Goal: Task Accomplishment & Management: Manage account settings

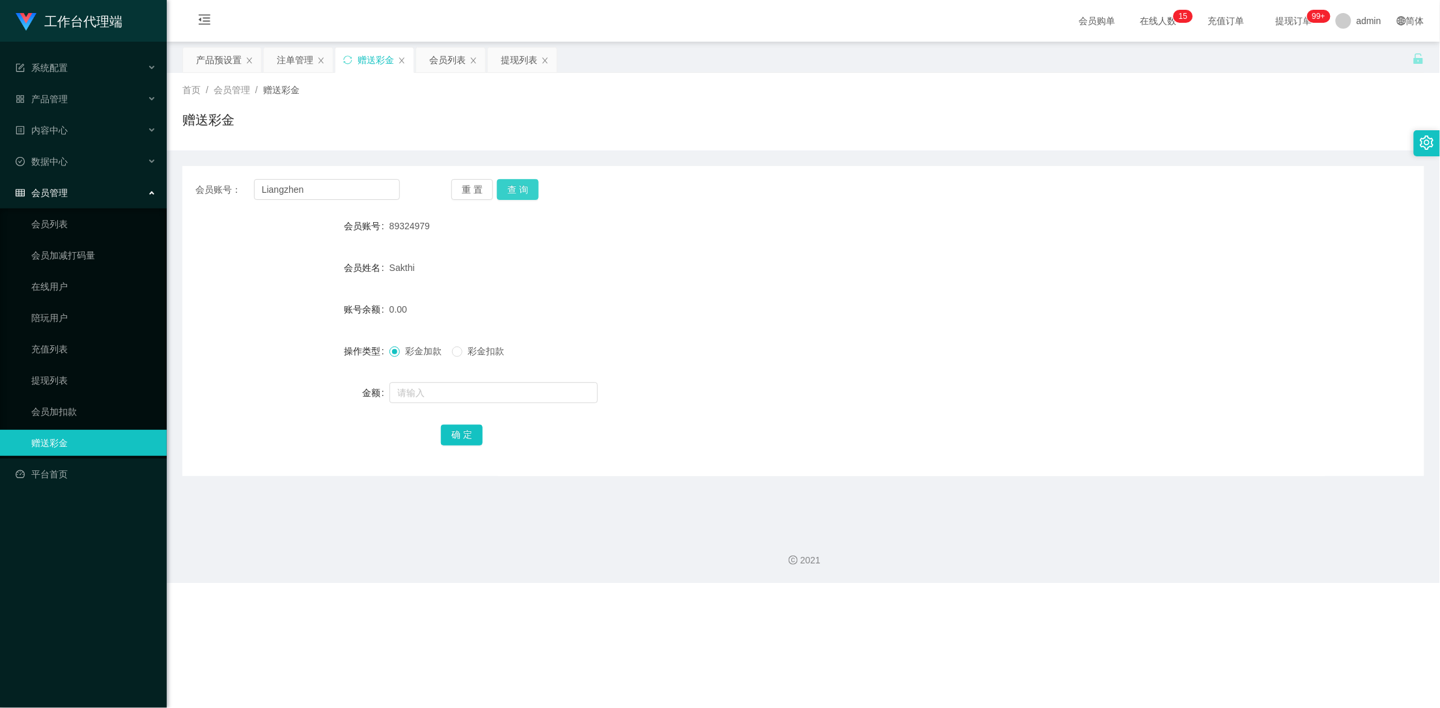
type input "Liangzhen"
click at [520, 188] on button "查 询" at bounding box center [518, 189] width 42 height 21
click at [219, 59] on div "产品预设置" at bounding box center [219, 60] width 46 height 25
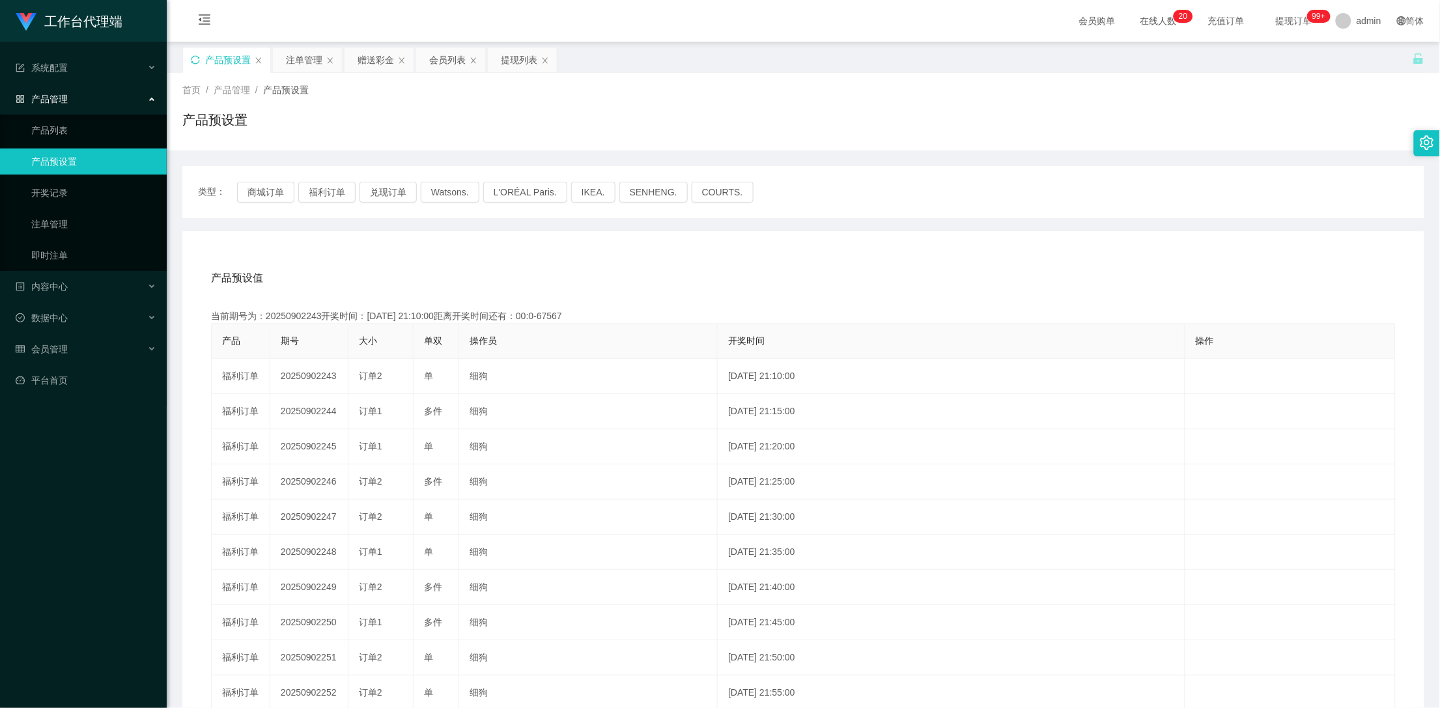
click at [195, 61] on icon "图标: sync" at bounding box center [195, 59] width 9 height 9
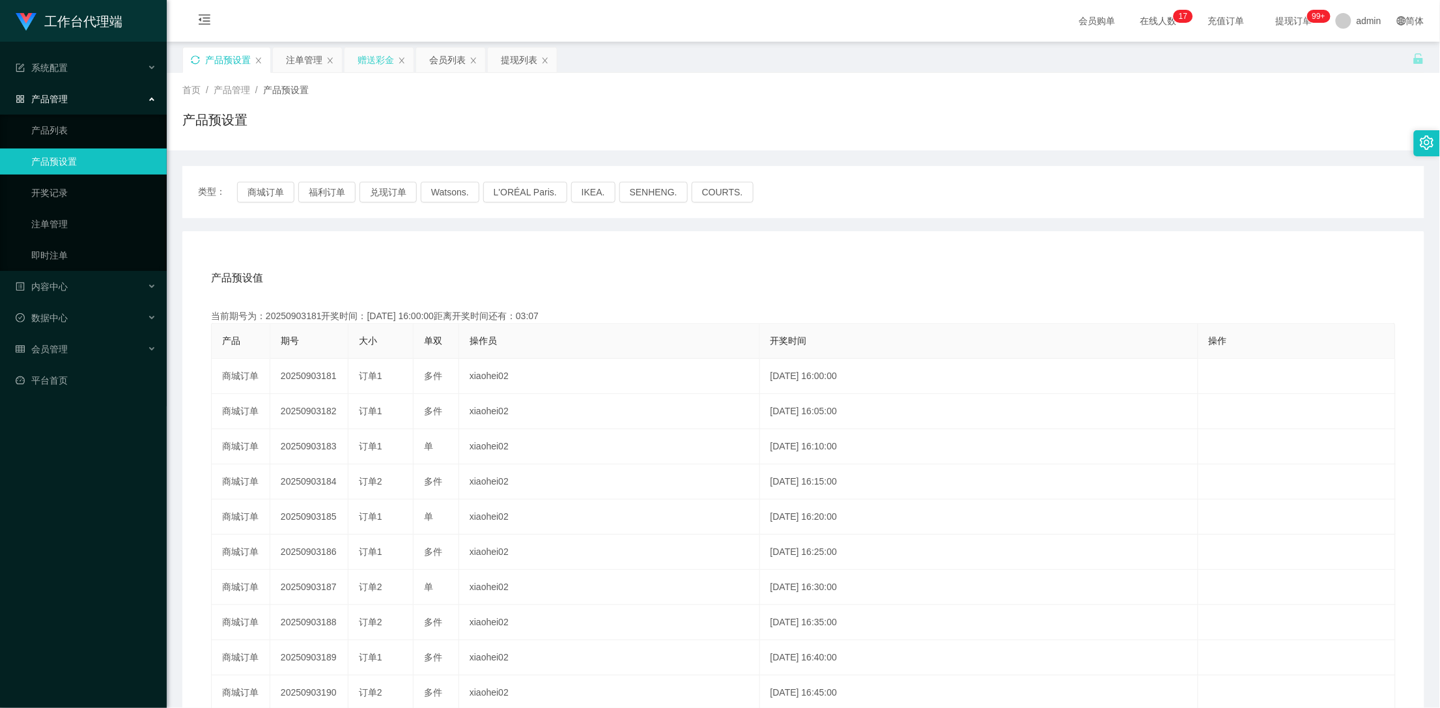
click at [378, 53] on div "赠送彩金" at bounding box center [376, 60] width 36 height 25
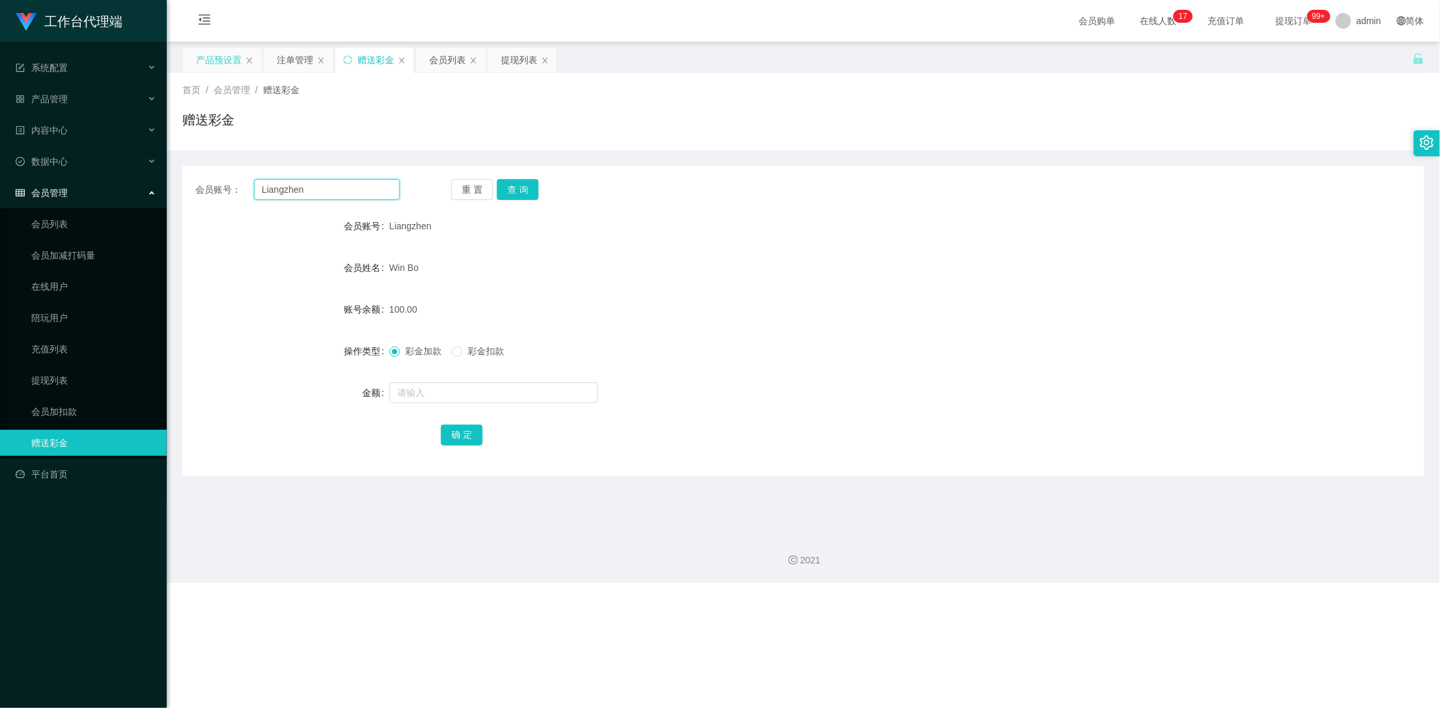
drag, startPoint x: 331, startPoint y: 190, endPoint x: 233, endPoint y: 190, distance: 97.7
click at [219, 186] on div "会员账号： Liangzhen" at bounding box center [297, 189] width 204 height 21
click at [626, 223] on div "Liangzhen" at bounding box center [751, 226] width 724 height 26
click at [526, 188] on button "查 询" at bounding box center [518, 189] width 42 height 21
drag, startPoint x: 526, startPoint y: 188, endPoint x: 517, endPoint y: 188, distance: 8.5
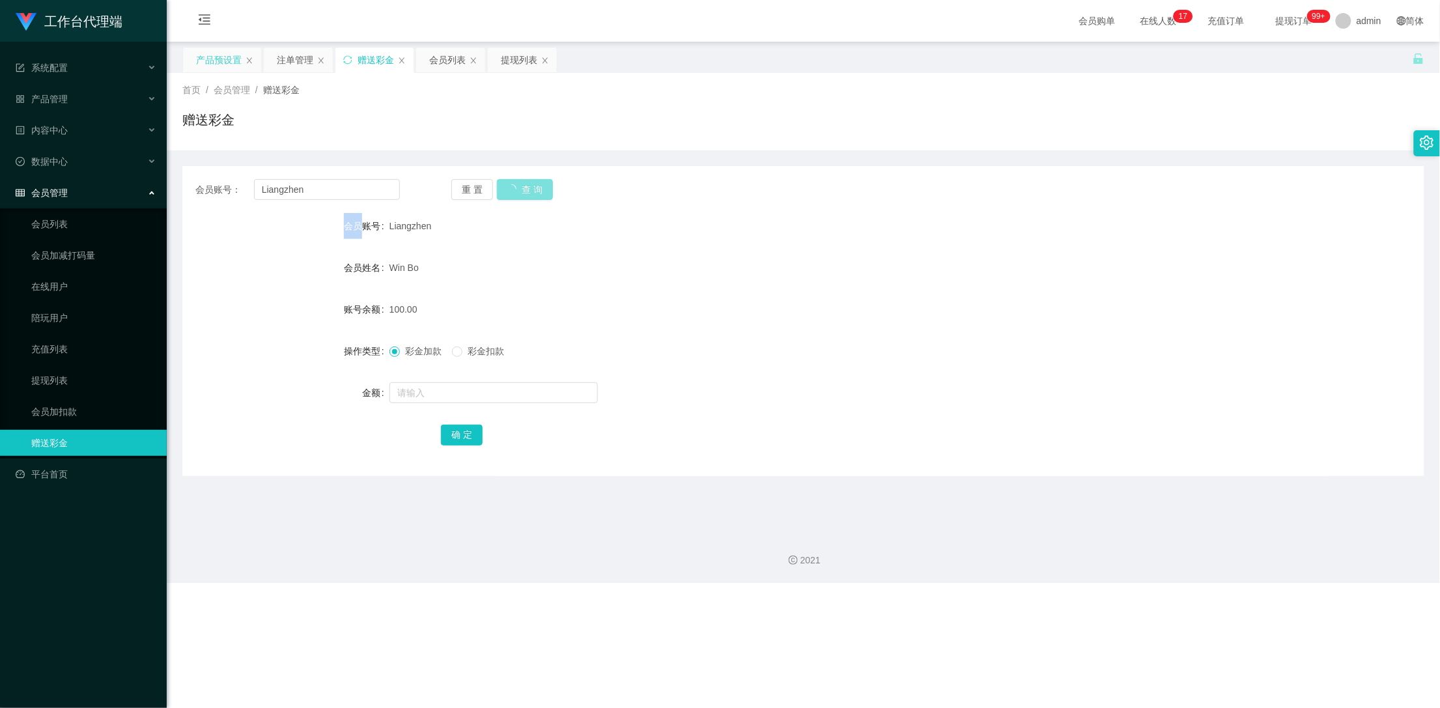
click at [524, 188] on div "重 置 查 询" at bounding box center [553, 189] width 204 height 21
click at [285, 59] on div "注单管理" at bounding box center [295, 60] width 36 height 25
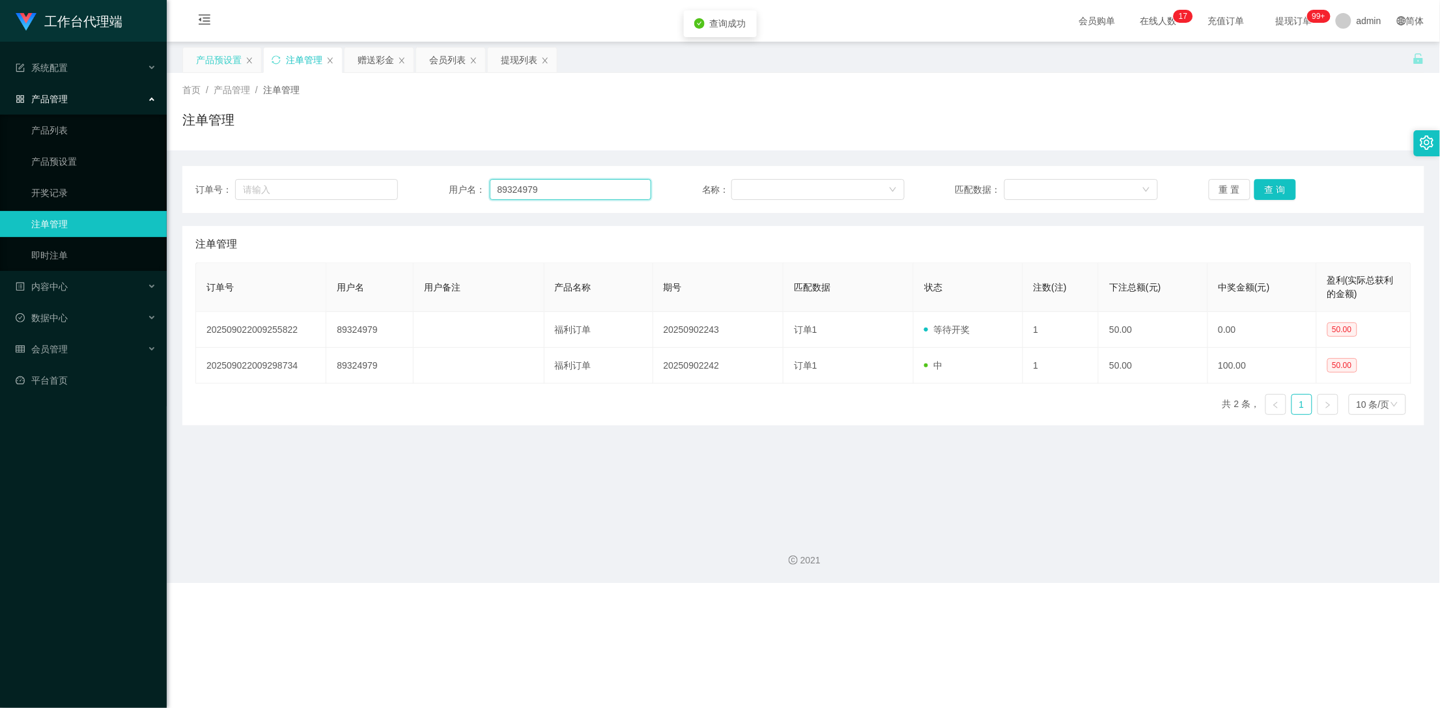
drag, startPoint x: 545, startPoint y: 191, endPoint x: 426, endPoint y: 190, distance: 119.2
click at [427, 190] on div "订单号： 用户名： 89324979 名称： 匹配数据： 重 置 查 询" at bounding box center [803, 189] width 1216 height 21
paste input "Liangzhen"
type input "Liangzhen"
click at [1271, 191] on button "查 询" at bounding box center [1275, 189] width 42 height 21
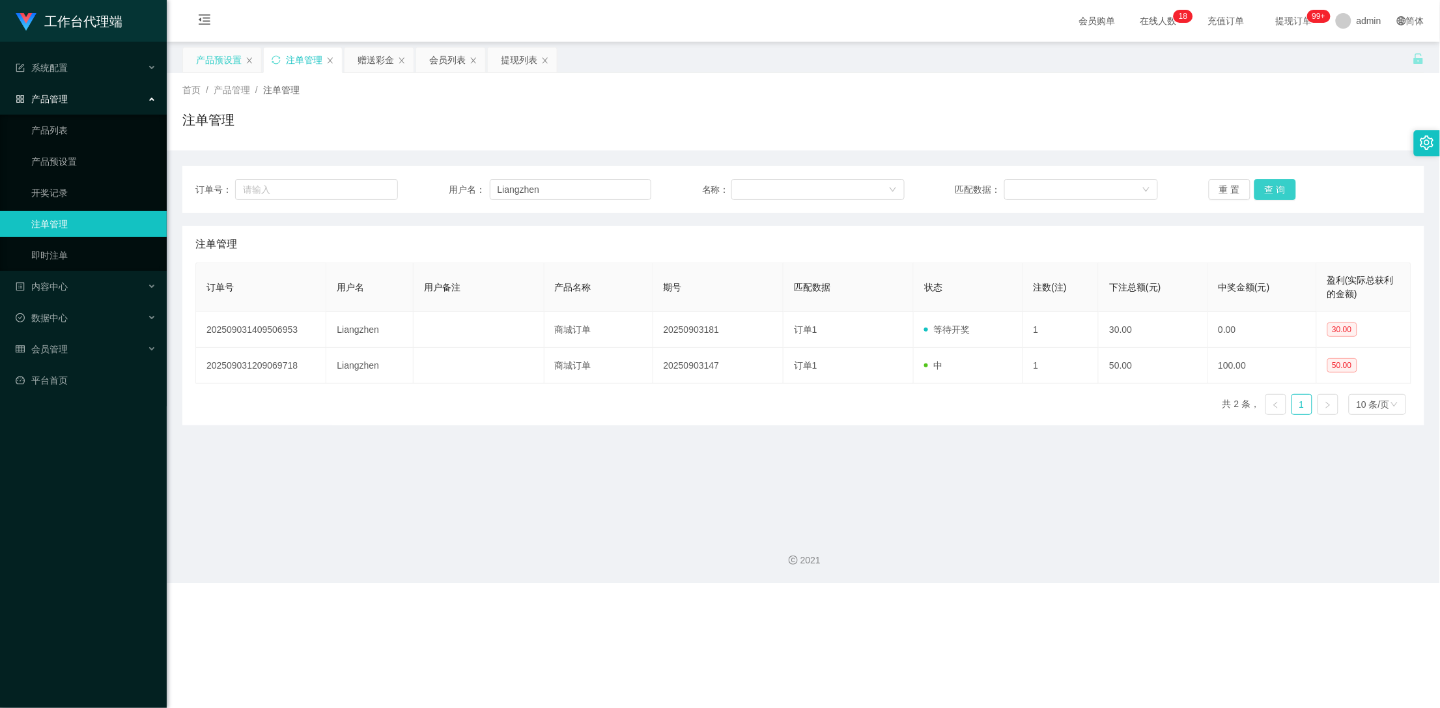
click at [1271, 191] on button "查 询" at bounding box center [1275, 189] width 42 height 21
click at [354, 57] on div "赠送彩金" at bounding box center [378, 60] width 69 height 25
click at [367, 59] on div "赠送彩金" at bounding box center [376, 60] width 36 height 25
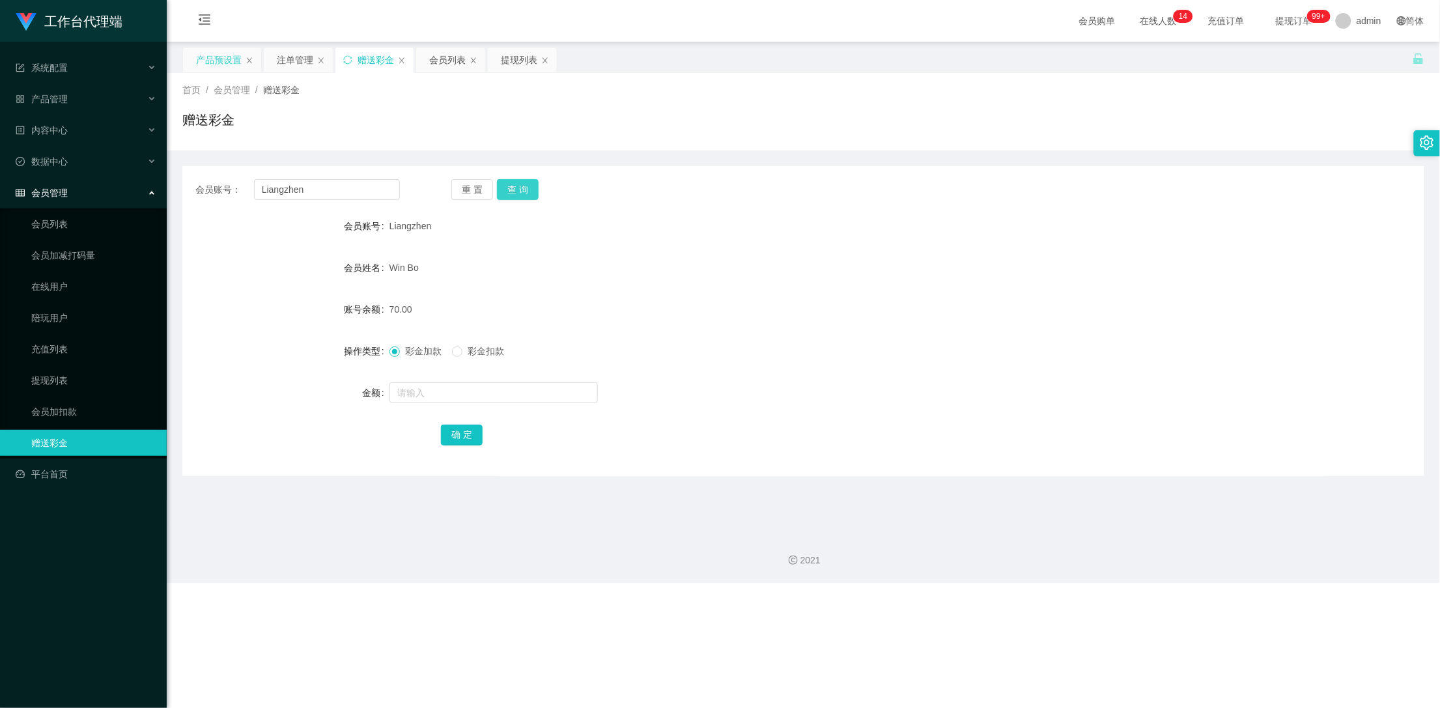
click at [516, 192] on button "查 询" at bounding box center [518, 189] width 42 height 21
click at [522, 196] on button "查 询" at bounding box center [518, 189] width 42 height 21
drag, startPoint x: 330, startPoint y: 190, endPoint x: 249, endPoint y: 188, distance: 80.8
click at [249, 188] on div "会员账号： Liangzhen" at bounding box center [297, 189] width 204 height 21
click at [277, 59] on div "注单管理" at bounding box center [295, 60] width 36 height 25
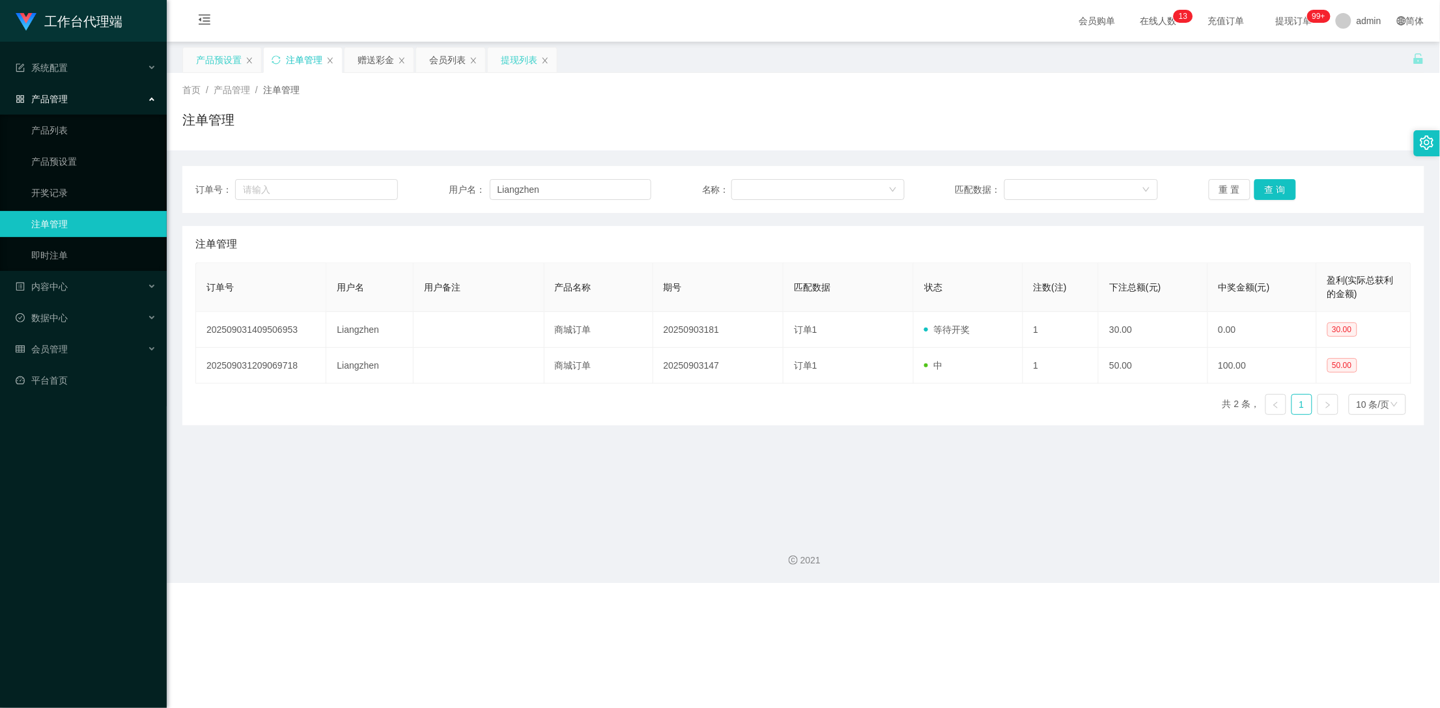
click at [509, 58] on div "提现列表" at bounding box center [519, 60] width 36 height 25
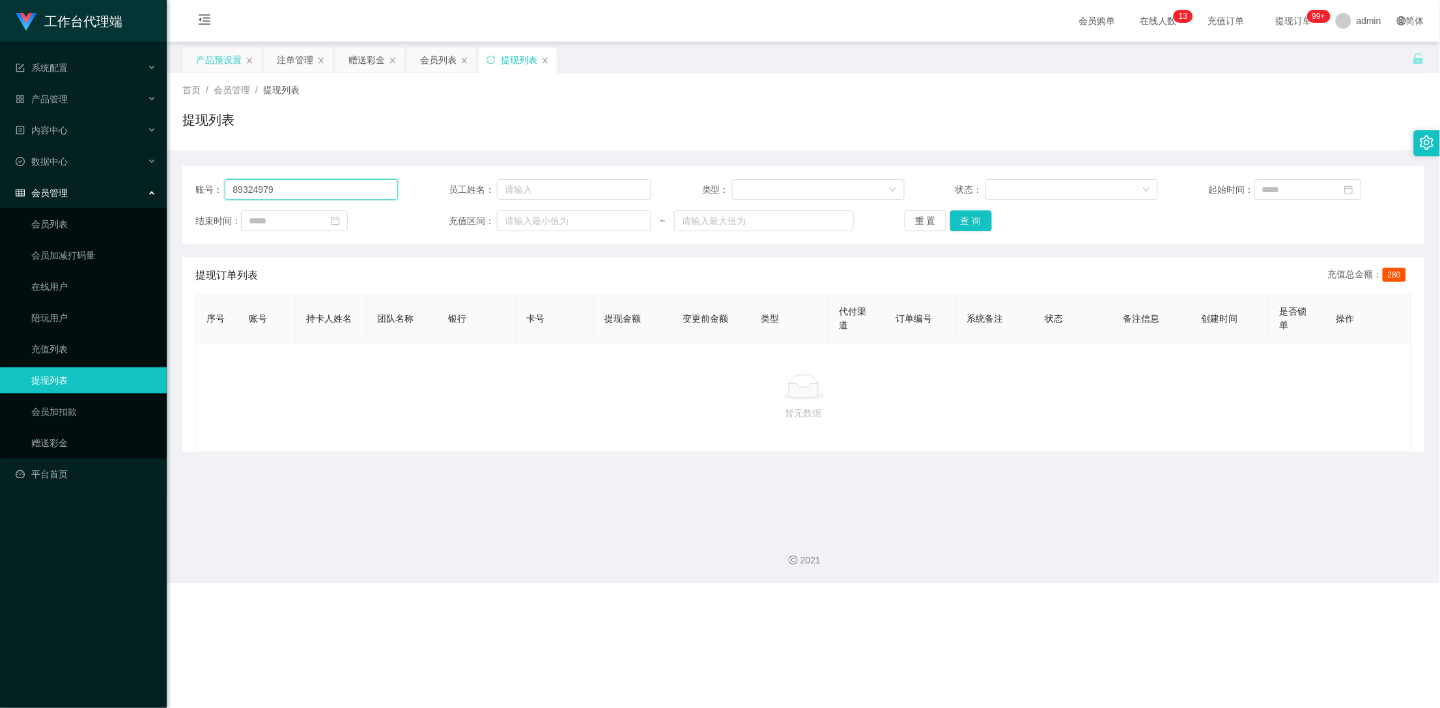
drag, startPoint x: 336, startPoint y: 191, endPoint x: 199, endPoint y: 193, distance: 137.4
click at [199, 193] on div "账号： 89324979" at bounding box center [296, 189] width 203 height 21
paste input "Liangzhen"
type input "Liangzhen"
click at [966, 221] on button "查 询" at bounding box center [971, 220] width 42 height 21
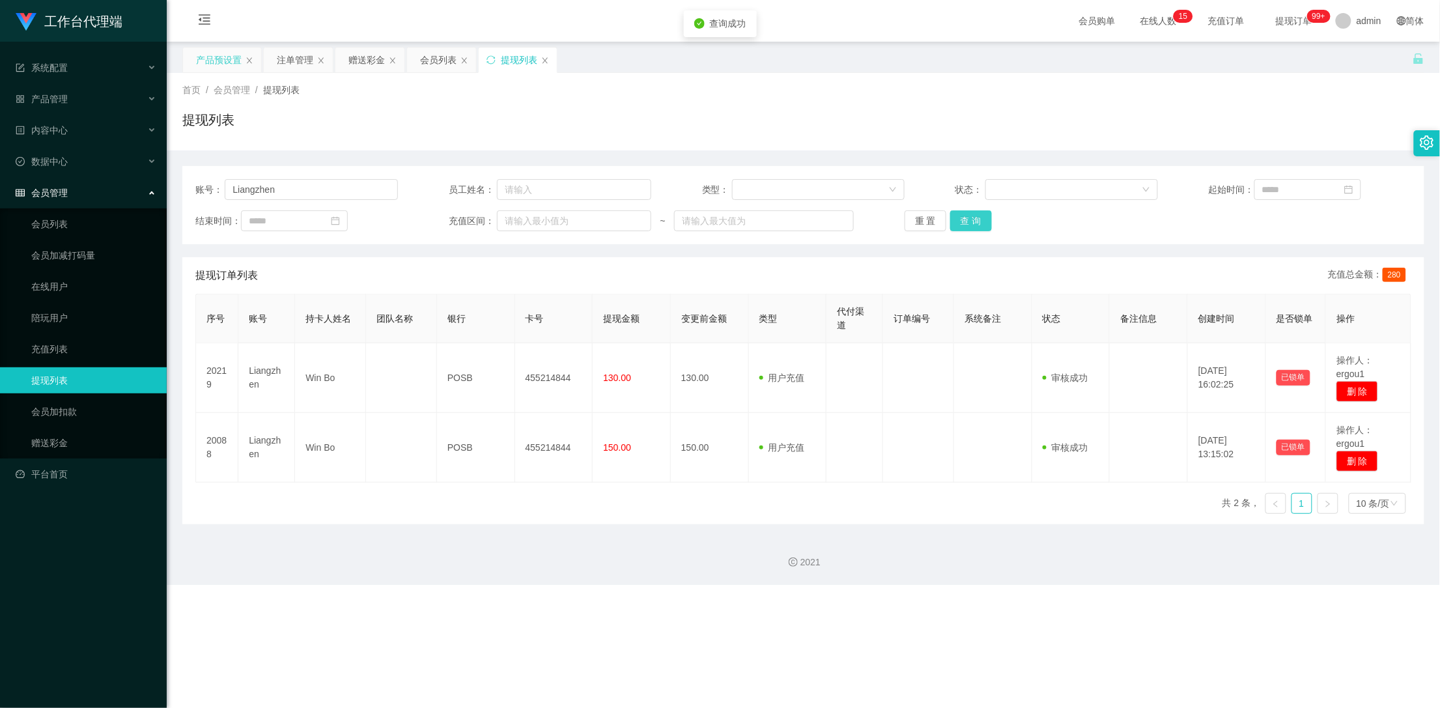
click at [965, 222] on button "查 询" at bounding box center [971, 220] width 42 height 21
